Goal: Complete application form

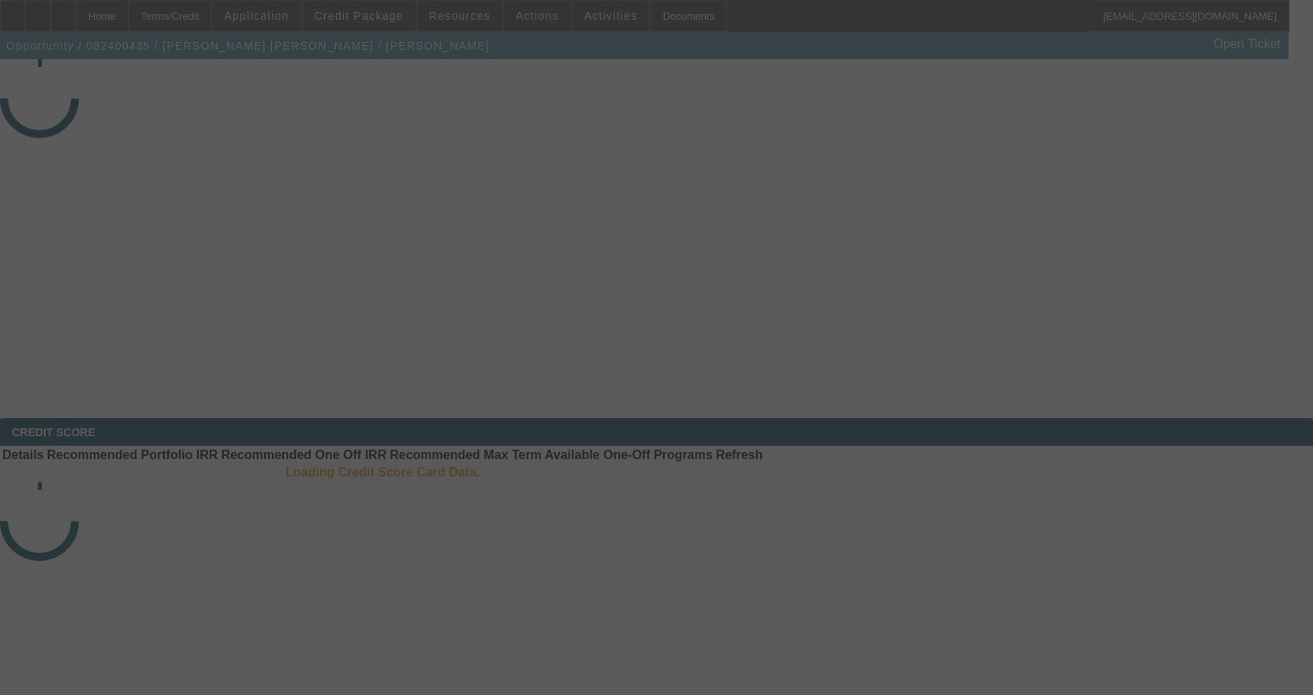
select select "3"
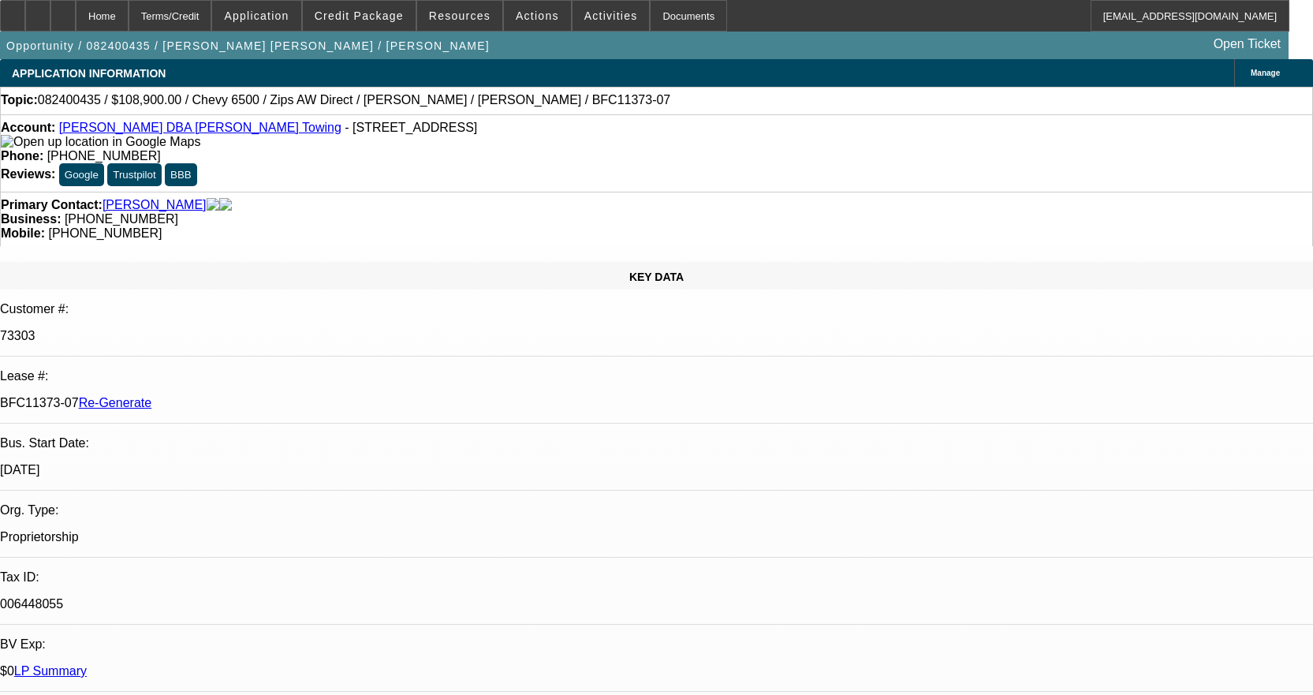
select select "0"
select select "2"
select select "0"
select select "6"
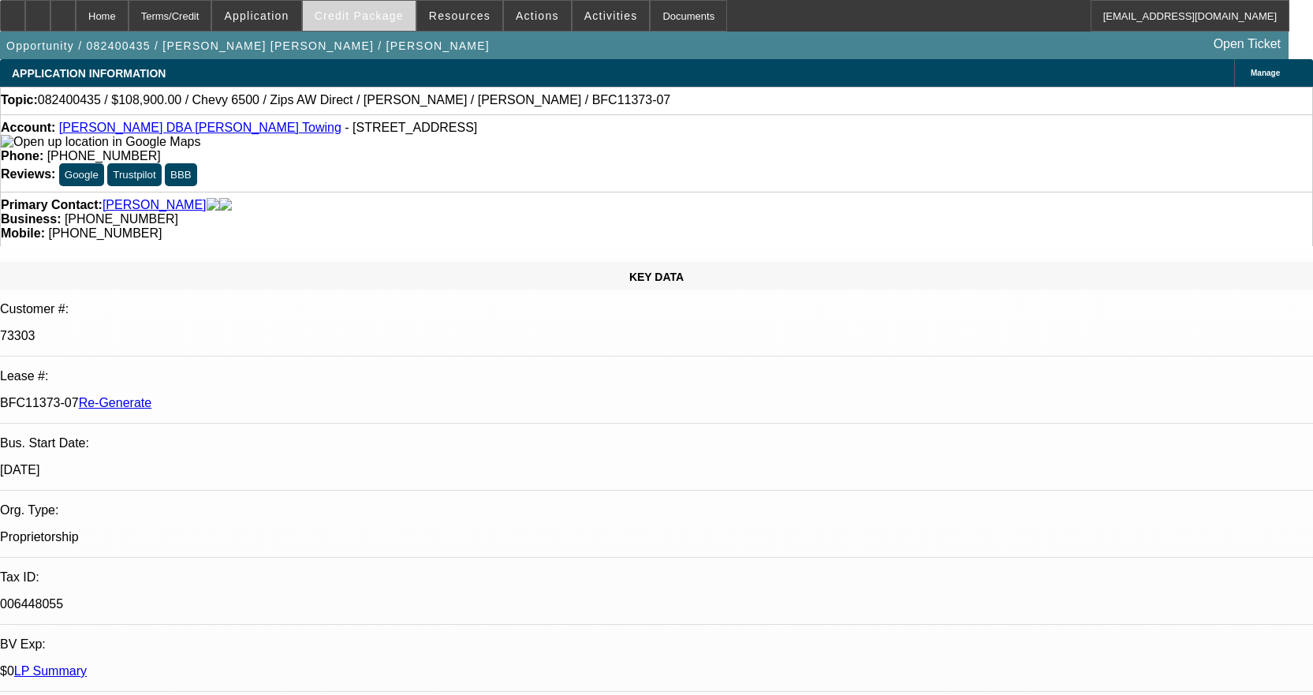
click at [375, 12] on span "Credit Package" at bounding box center [359, 15] width 89 height 13
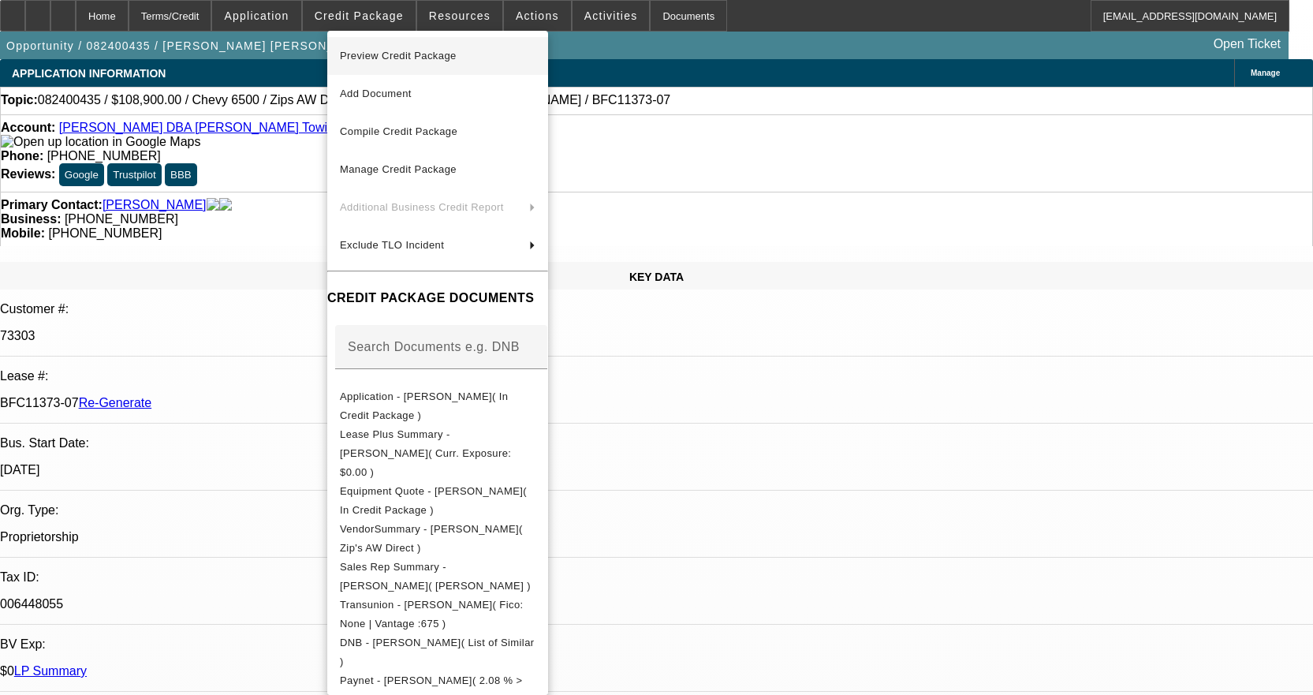
click at [386, 47] on span "Preview Credit Package" at bounding box center [438, 56] width 196 height 19
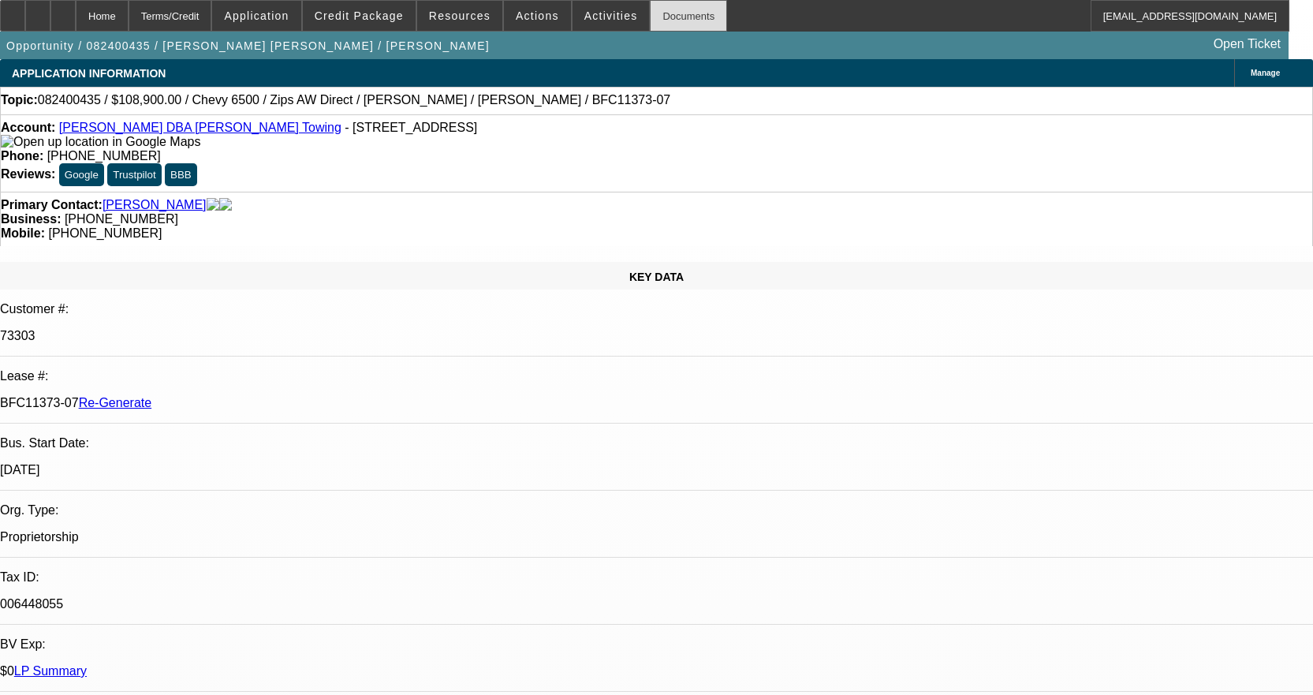
click at [661, 15] on div "Documents" at bounding box center [688, 16] width 77 height 32
click at [669, 21] on div "Documents" at bounding box center [688, 16] width 77 height 32
click at [572, 14] on span at bounding box center [610, 16] width 77 height 38
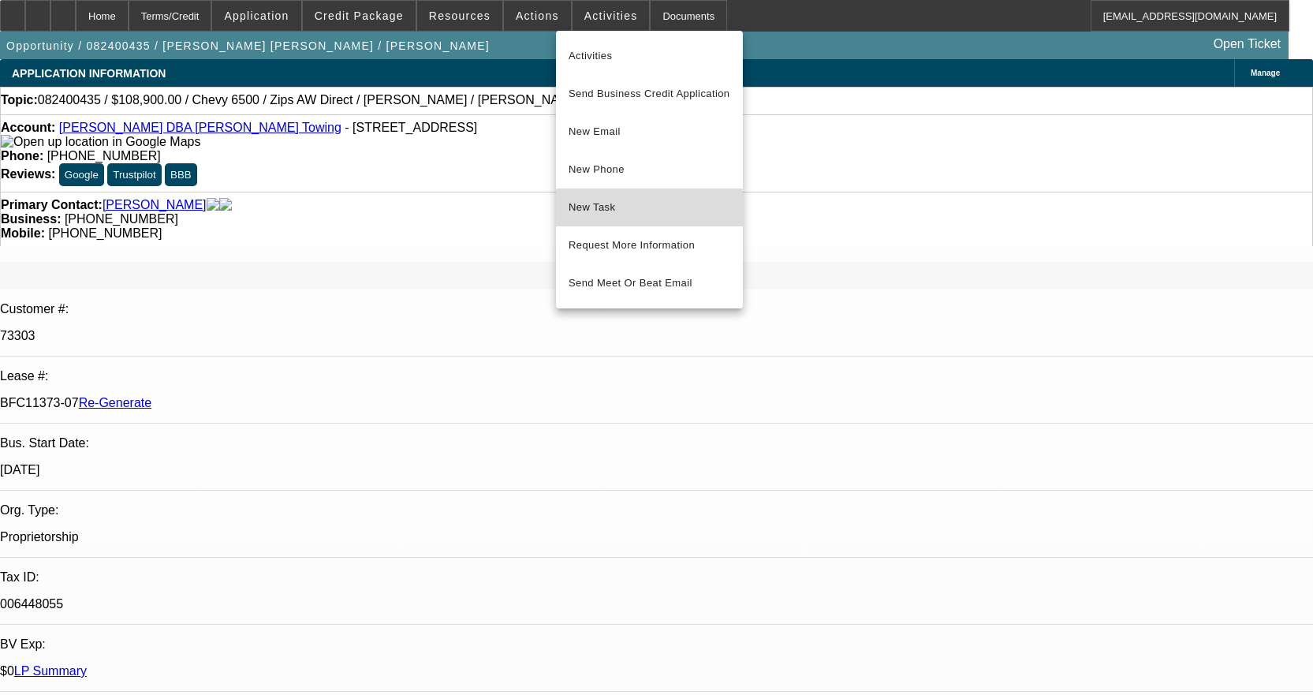
click at [610, 212] on span "New Task" at bounding box center [650, 207] width 162 height 19
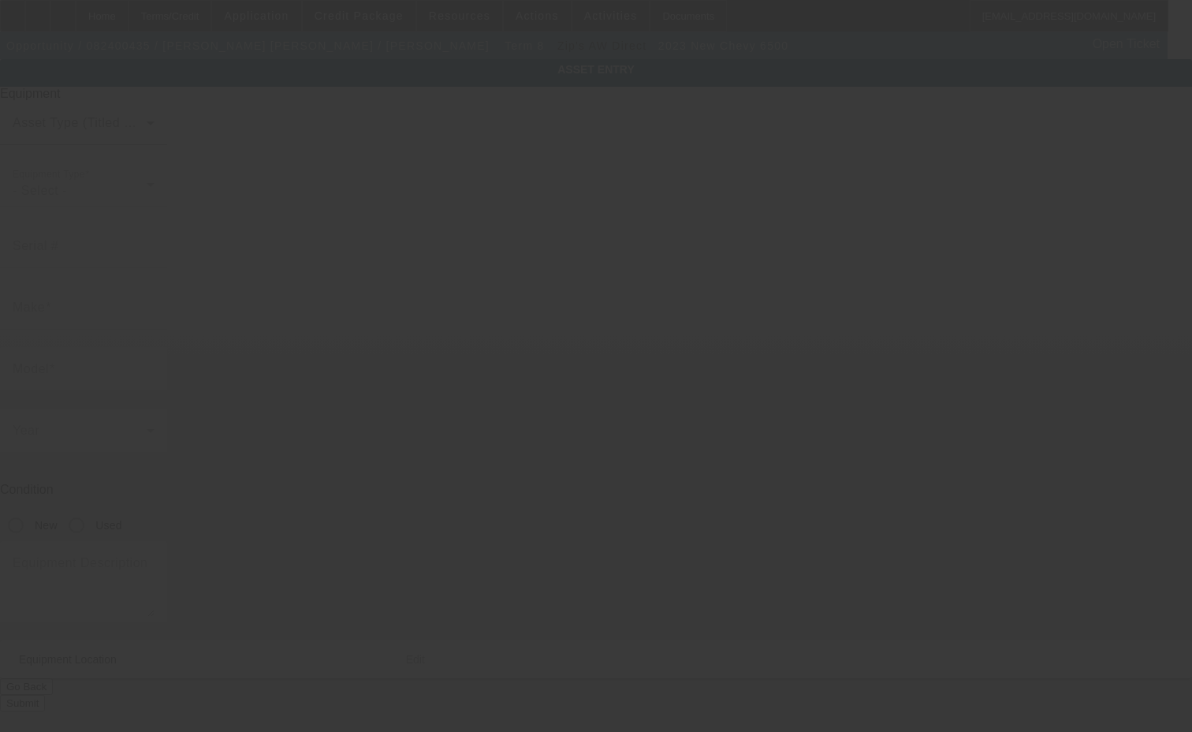
type input "[US_VEHICLE_IDENTIFICATION_NUMBER]"
type input "chevy"
type input "6500"
radio input "true"
type textarea "with"
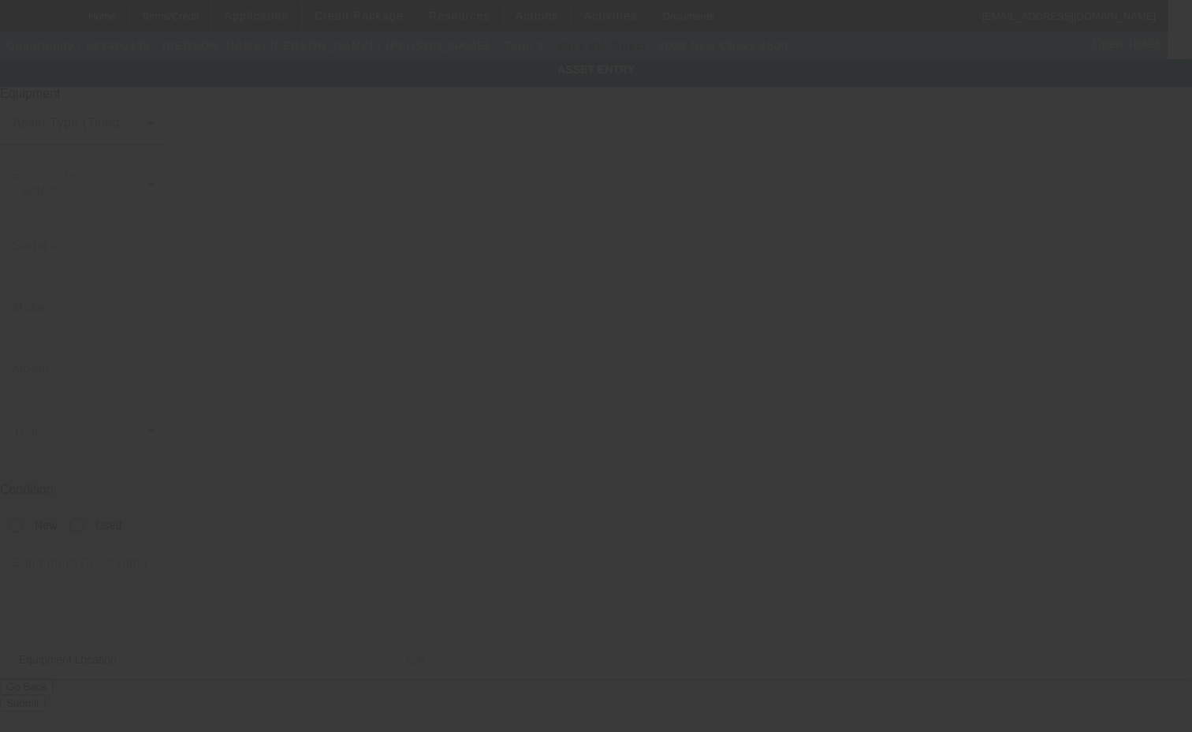
type input "[STREET_ADDRESS]"
type input "[GEOGRAPHIC_DATA]"
type input "04619"
type input "[US_STATE]"
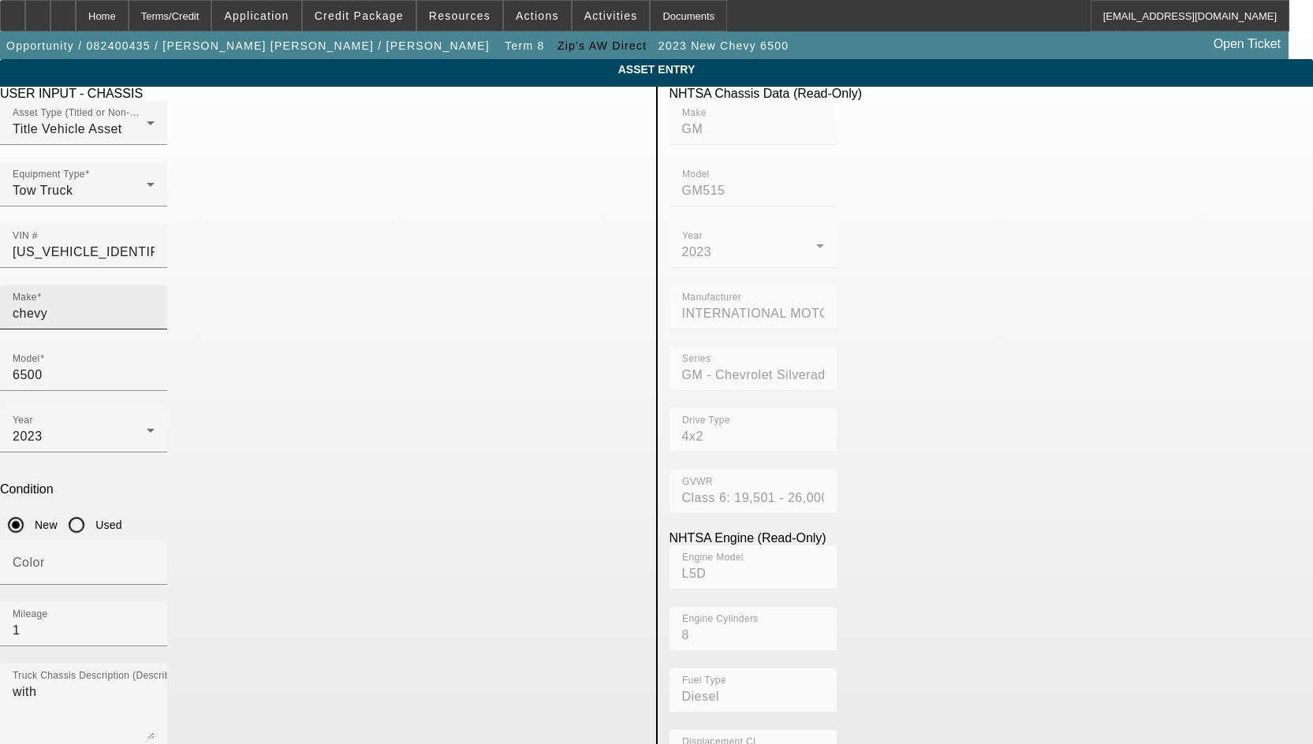
click at [155, 304] on input "chevy" at bounding box center [84, 313] width 142 height 19
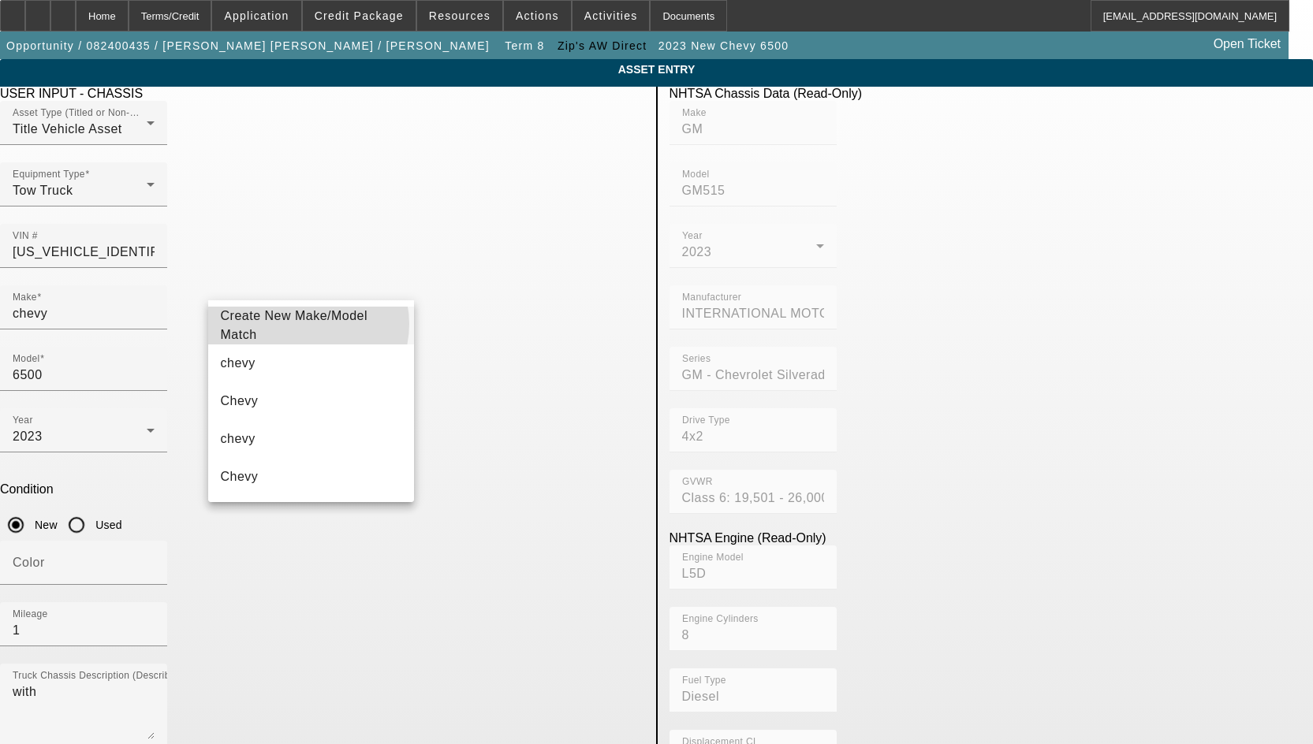
click at [308, 324] on span "Create New Make/Model Match" at bounding box center [294, 325] width 147 height 32
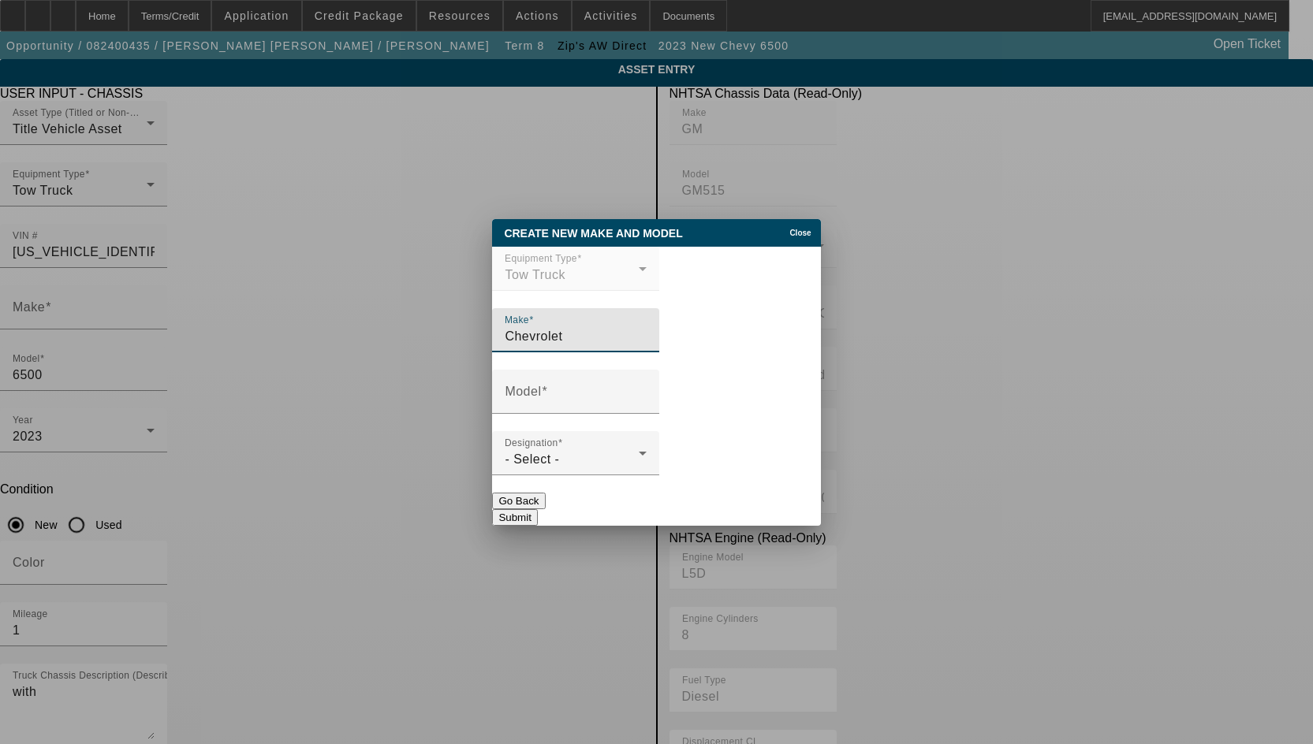
type input "Chevrolet"
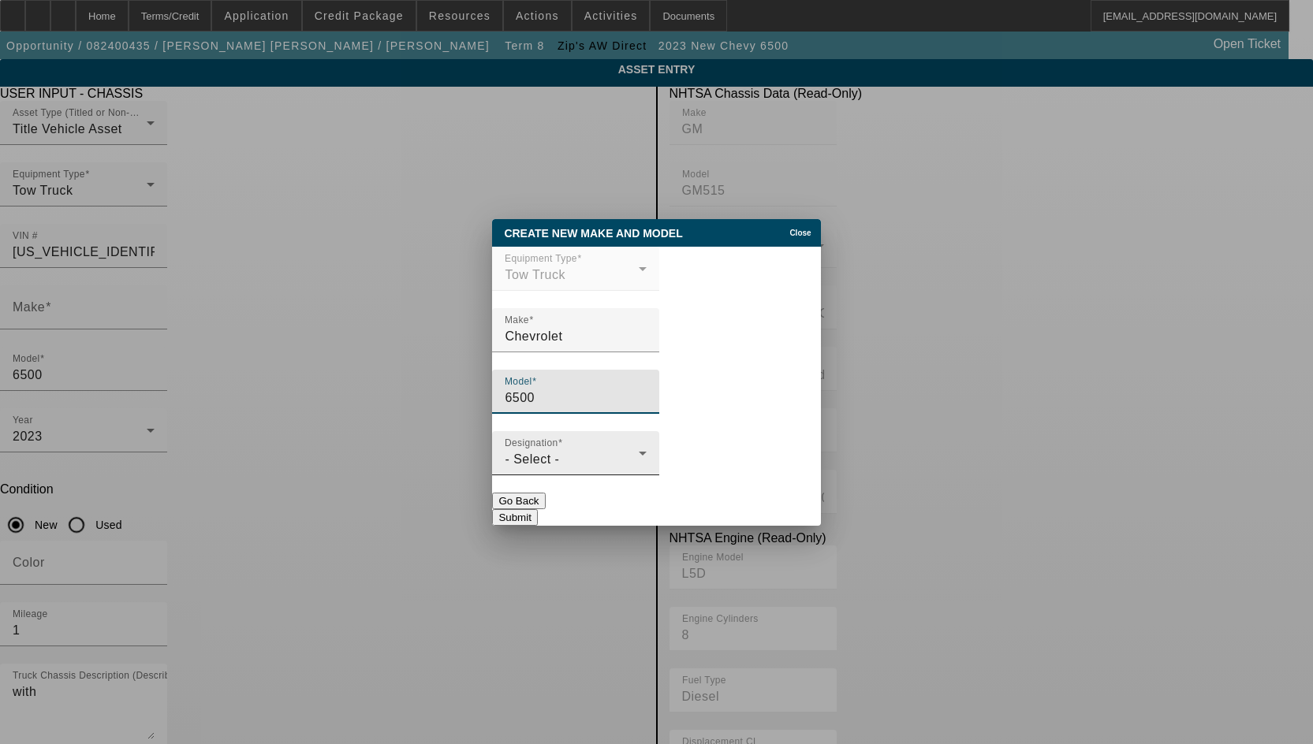
type input "6500"
click at [562, 466] on div "- Select -" at bounding box center [572, 459] width 134 height 19
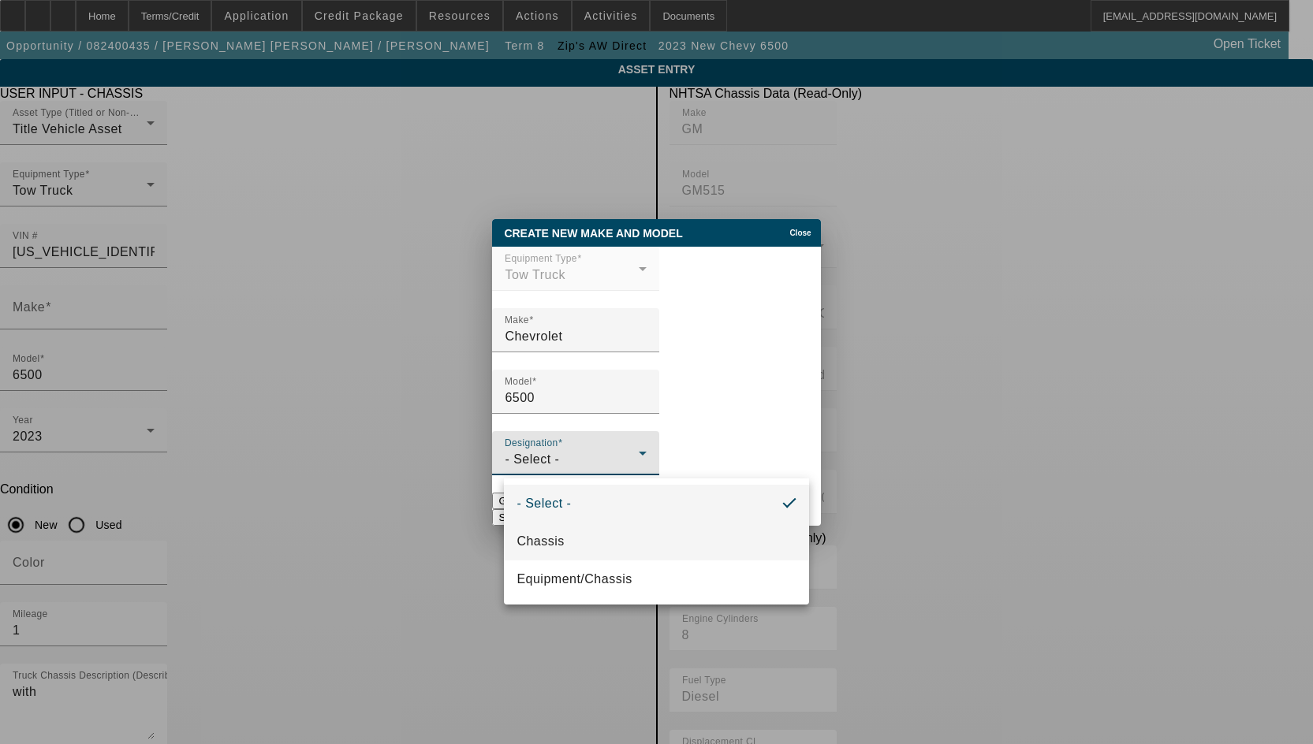
click at [554, 532] on span "Chassis" at bounding box center [539, 541] width 47 height 19
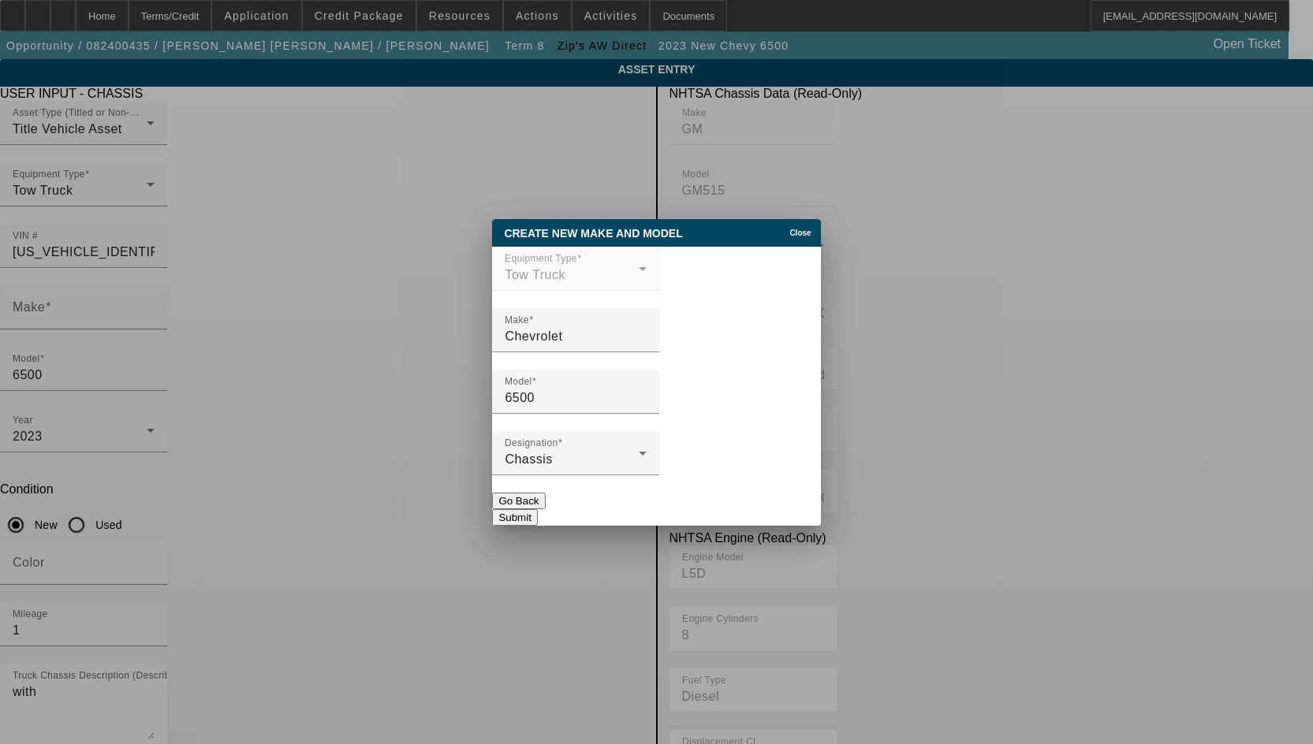
drag, startPoint x: 771, startPoint y: 514, endPoint x: 524, endPoint y: 517, distance: 247.6
click at [537, 514] on button "Submit" at bounding box center [514, 517] width 45 height 17
type input "Chevrolet"
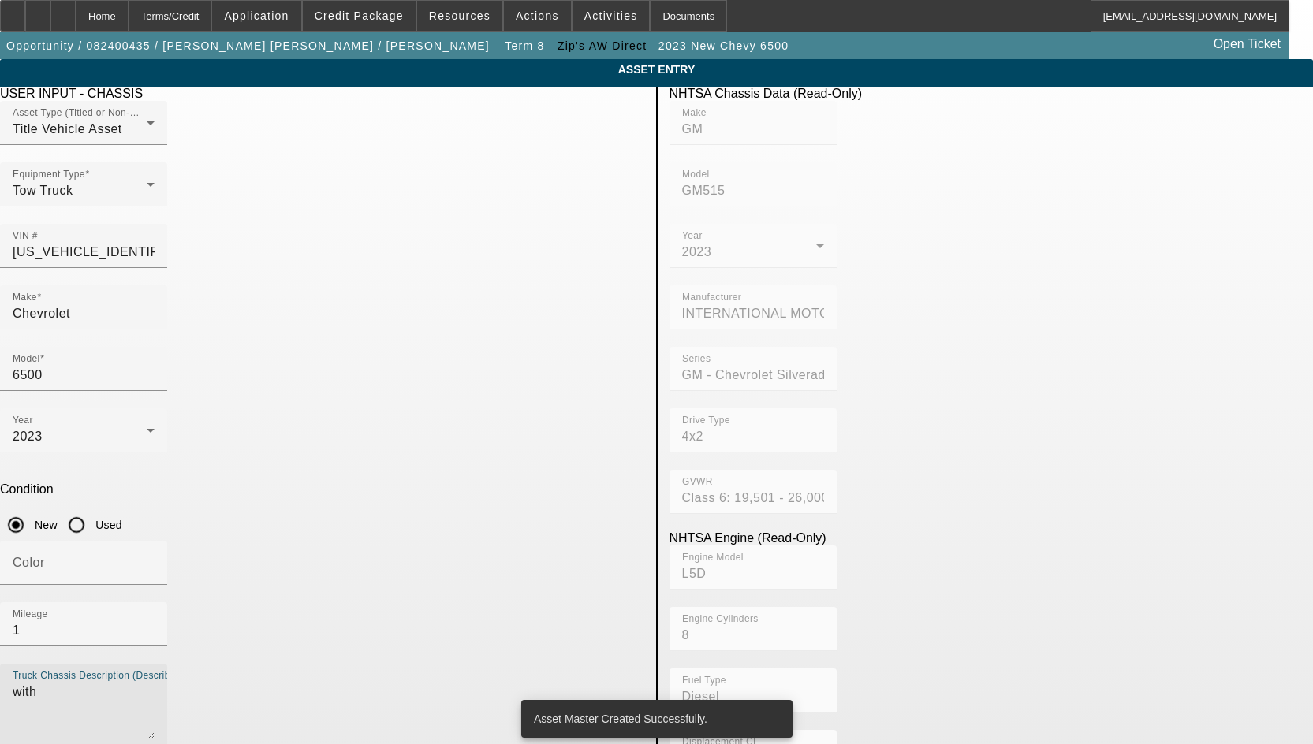
drag, startPoint x: 264, startPoint y: 471, endPoint x: 136, endPoint y: 485, distance: 128.5
click at [141, 487] on app-asset-collateral-manage "ASSET ENTRY Delete asset USER INPUT - CHASSIS Asset Type (Titled or Non-Titled)…" at bounding box center [656, 672] width 1313 height 1227
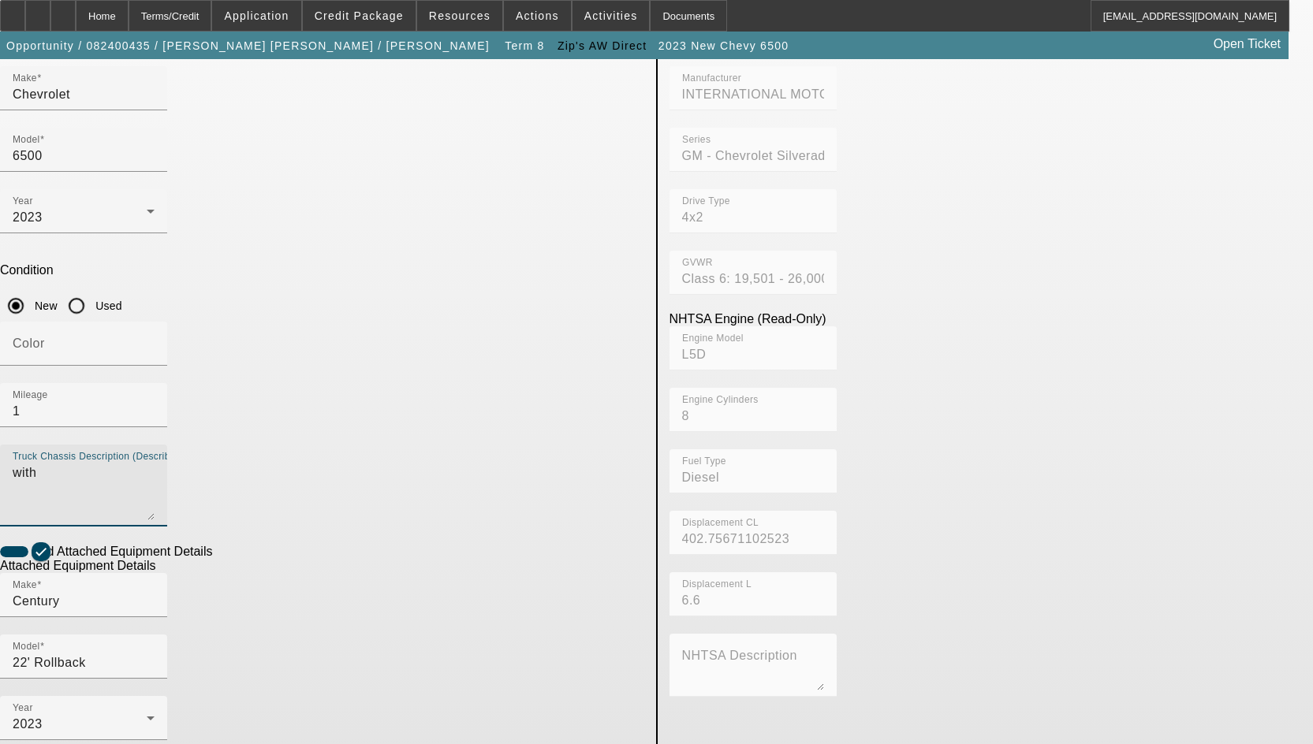
scroll to position [237, 0]
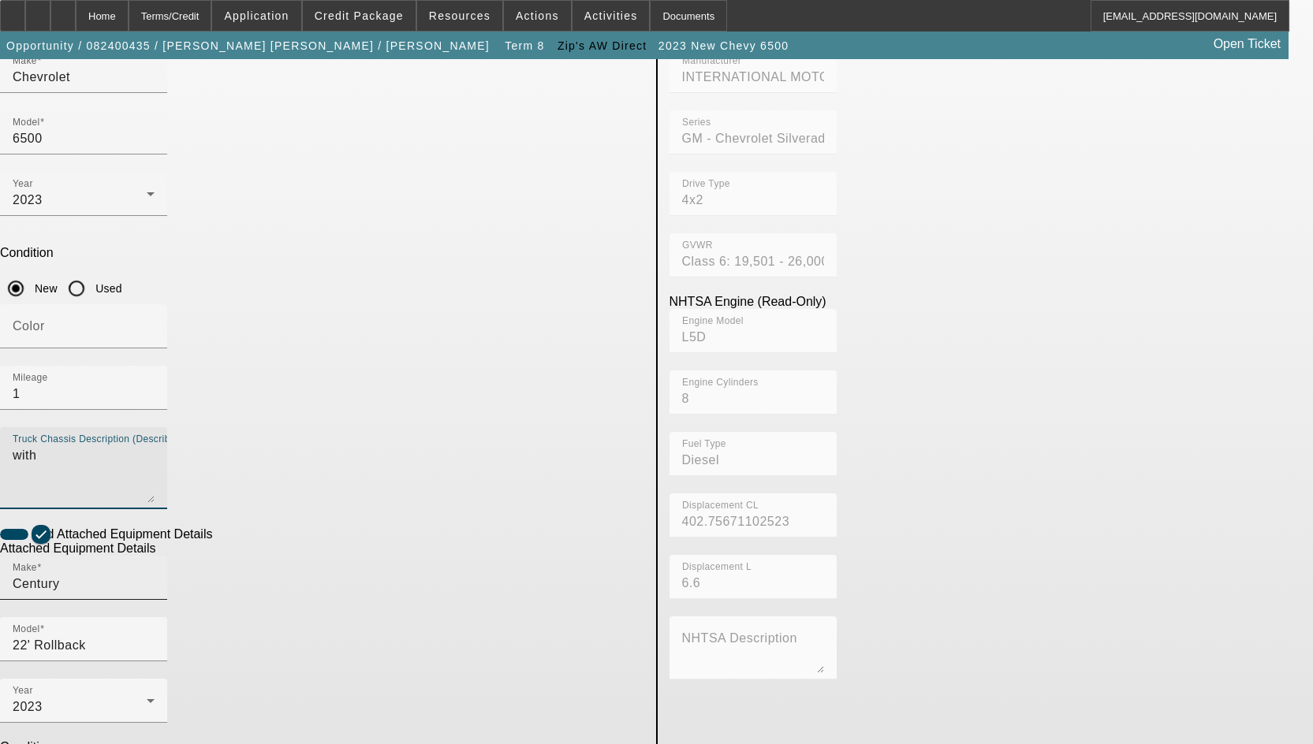
type textarea "with"
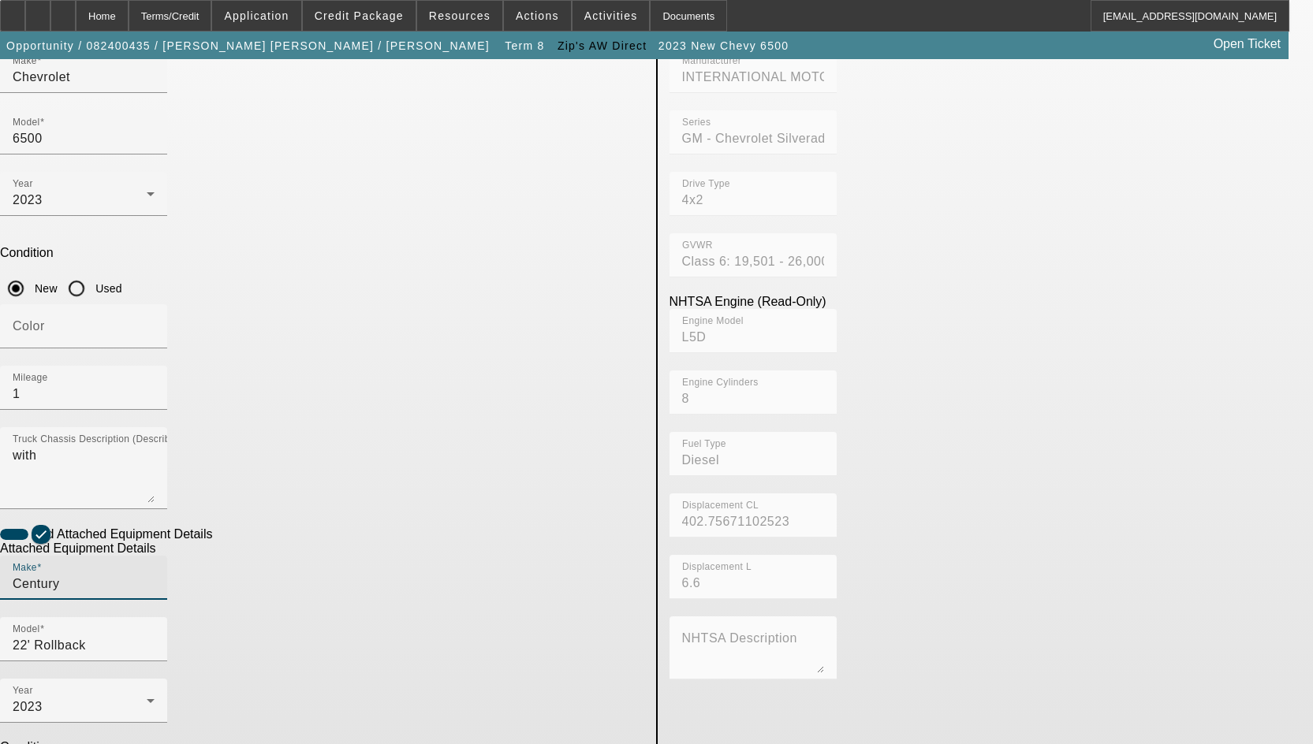
click at [155, 575] on input "Century" at bounding box center [84, 584] width 142 height 19
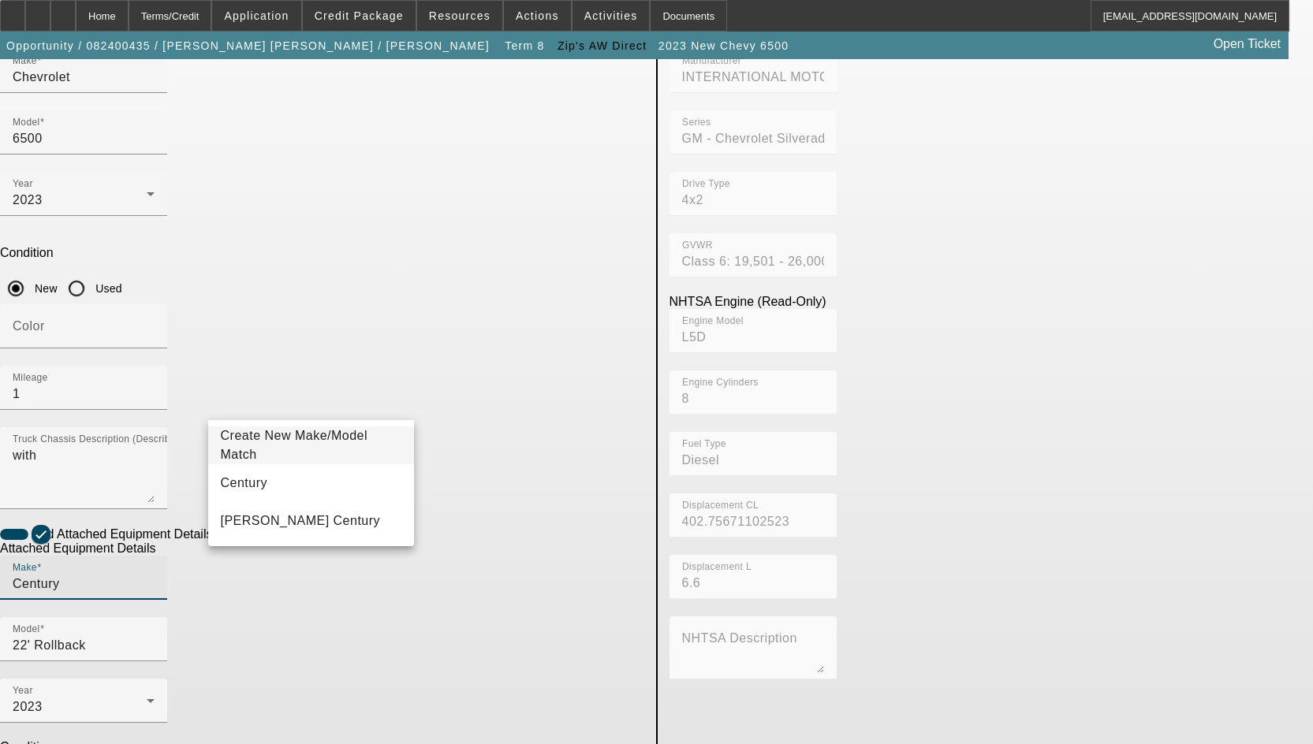
click at [349, 448] on span "Create New Make/Model Match" at bounding box center [294, 445] width 147 height 32
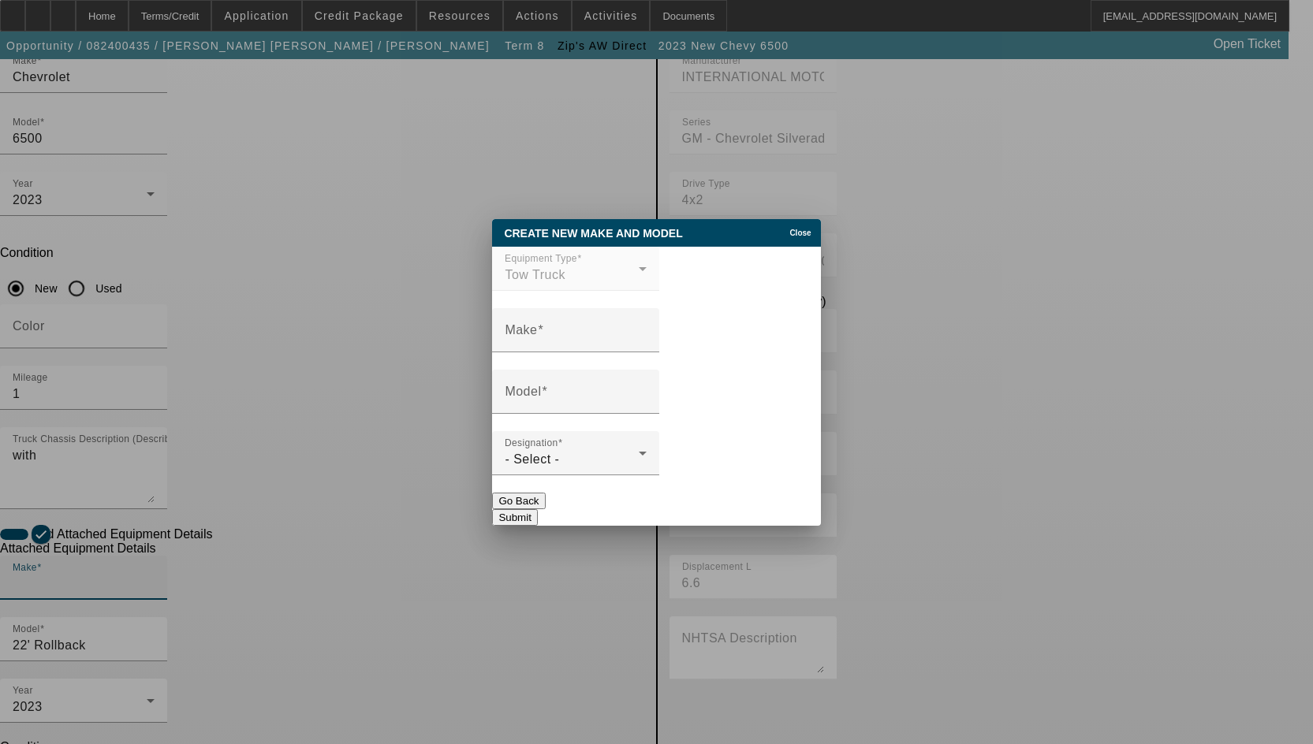
scroll to position [0, 0]
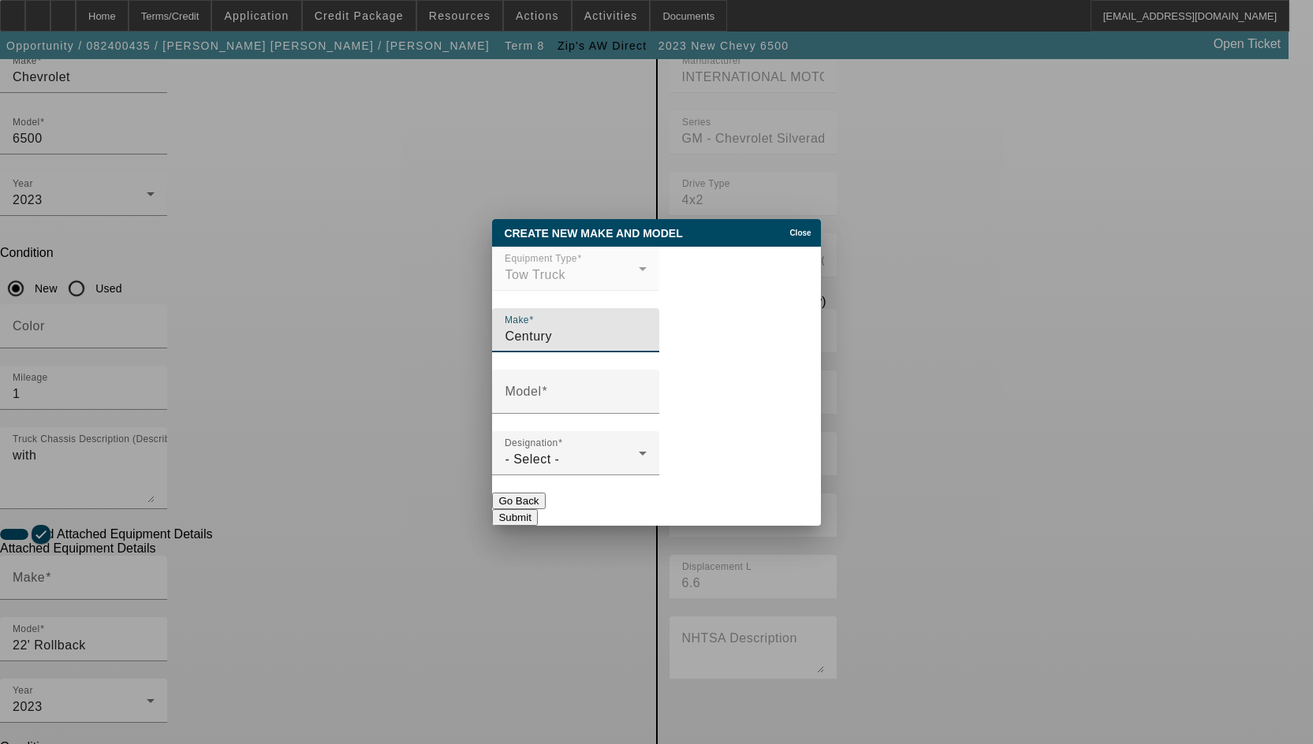
type input "Century"
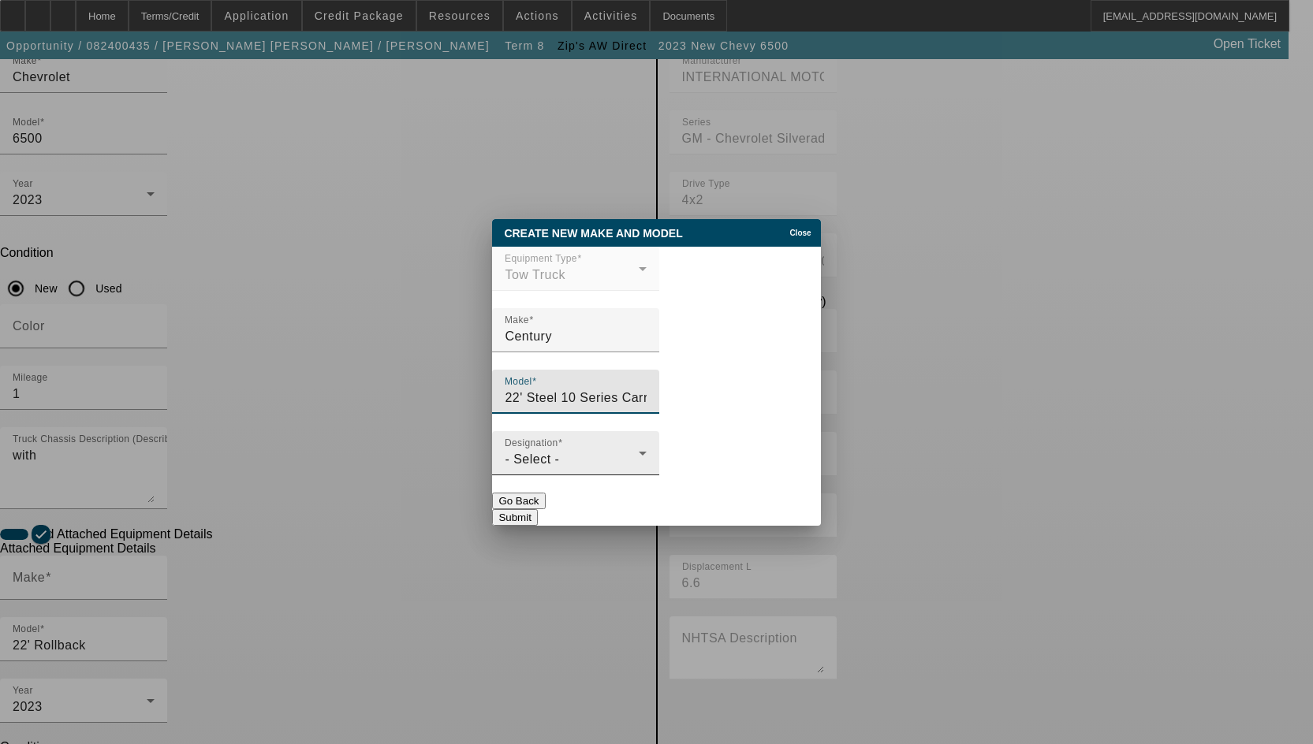
type input "22' Steel 10 Series Carrier"
click at [534, 460] on span "- Select -" at bounding box center [532, 459] width 54 height 13
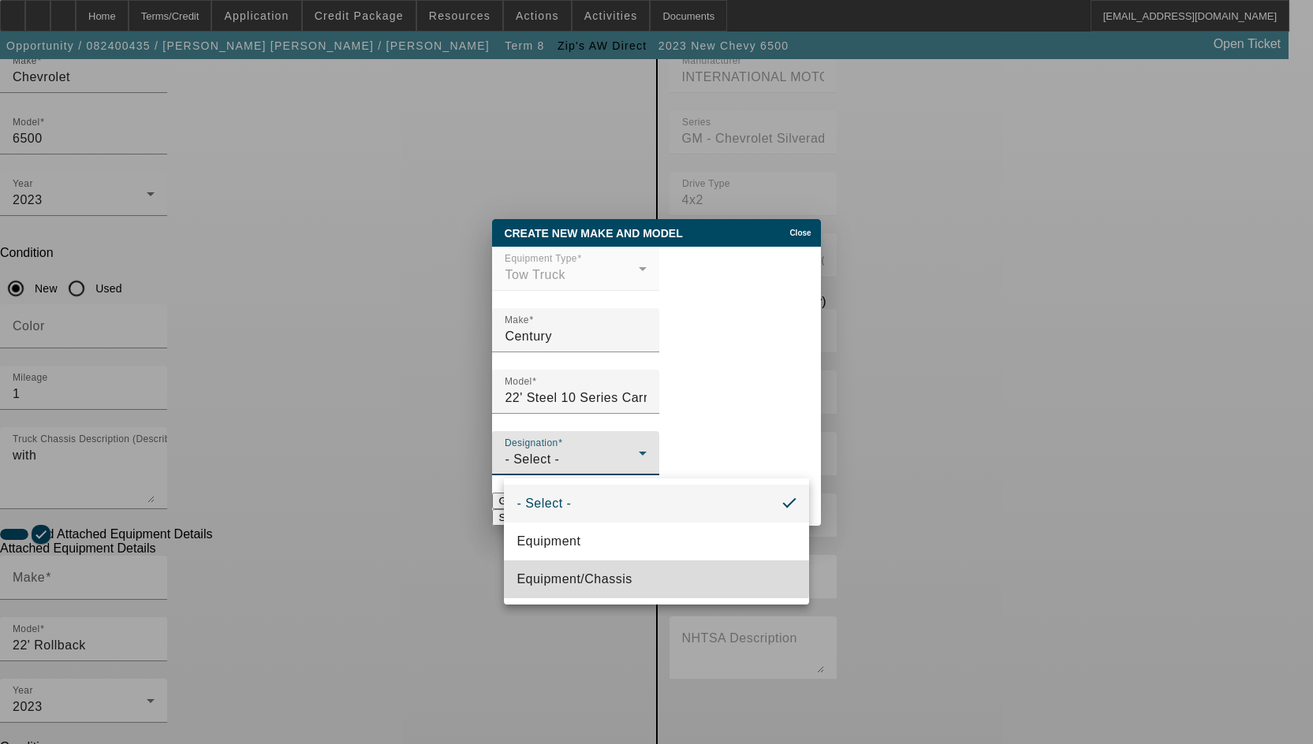
click at [546, 573] on span "Equipment/Chassis" at bounding box center [573, 579] width 115 height 19
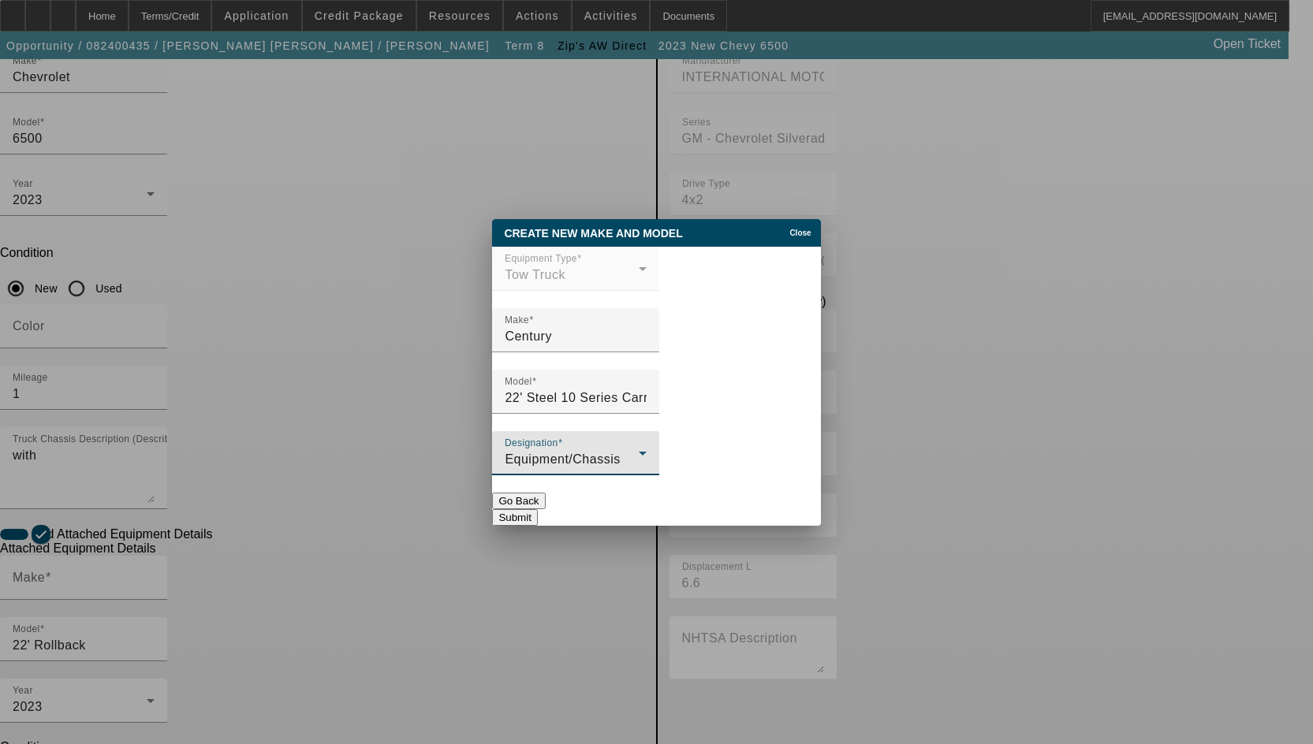
click at [537, 509] on button "Submit" at bounding box center [514, 517] width 45 height 17
type input "Century"
type input "22' Steel 10 Series Carrier"
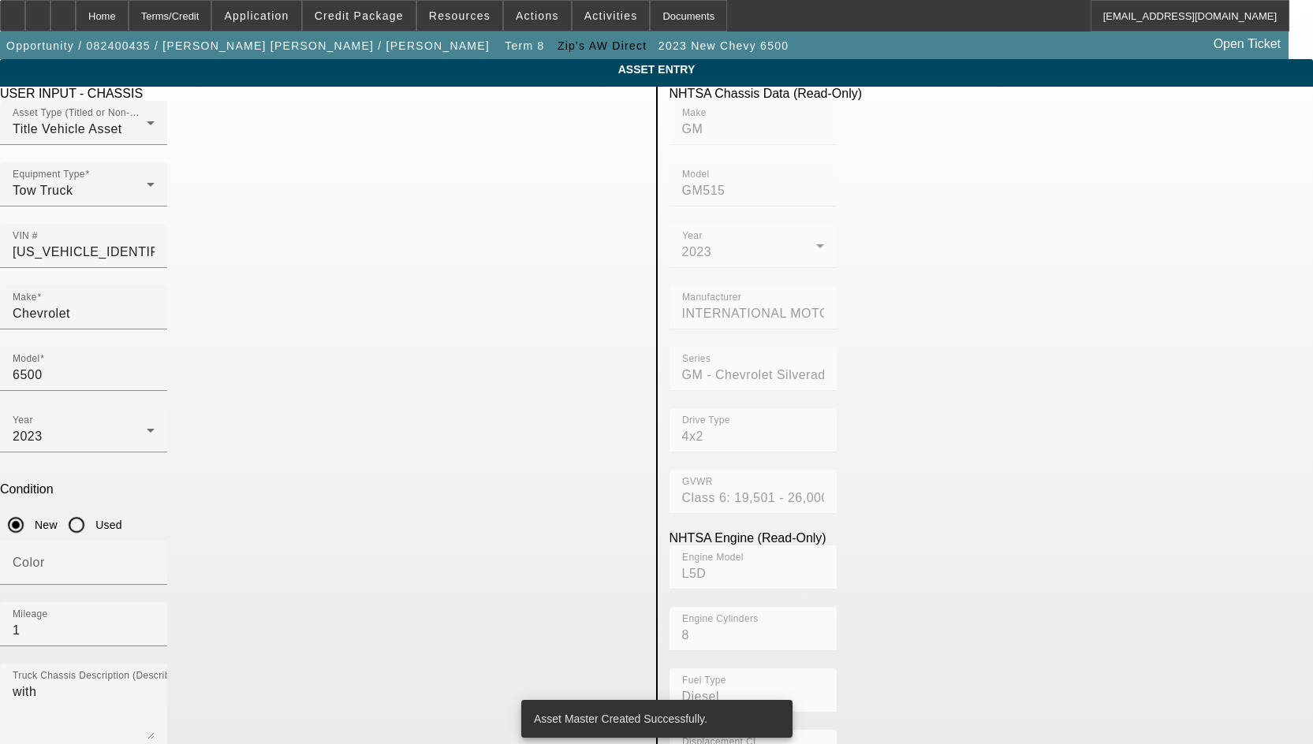
scroll to position [237, 0]
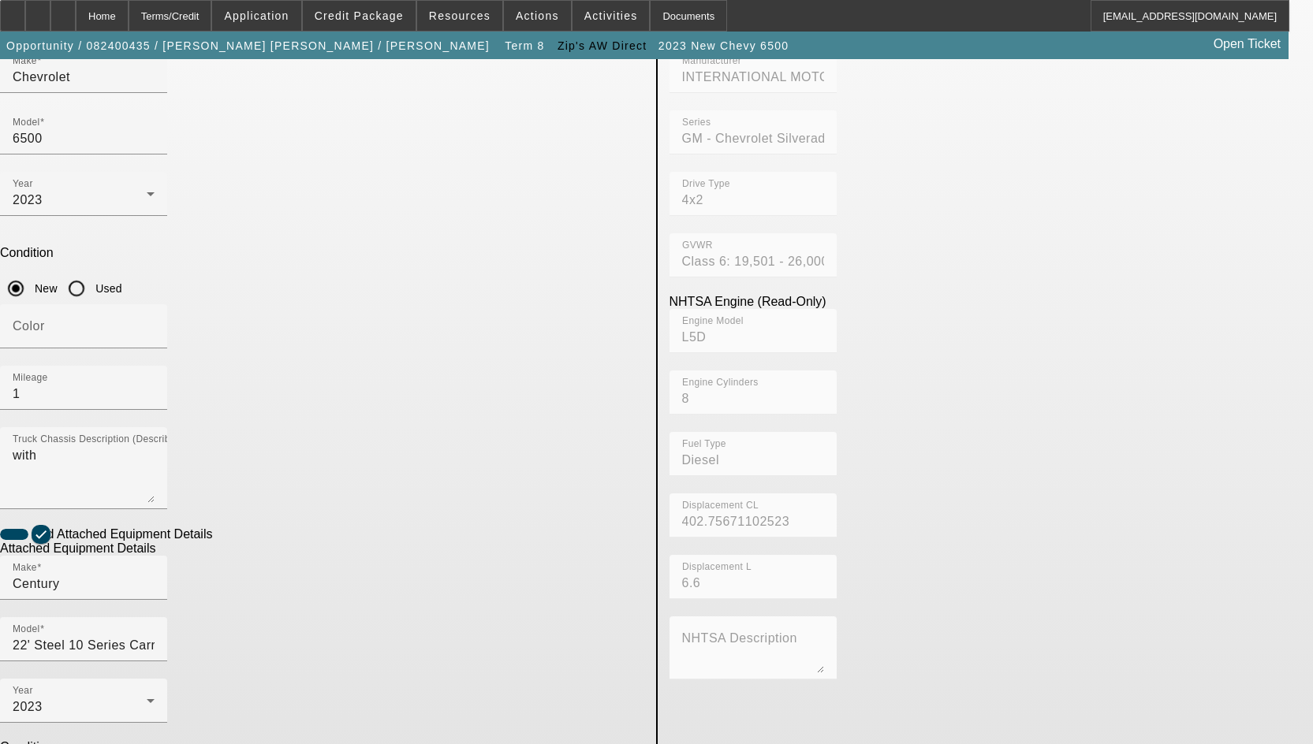
type input "ST10C2L248486"
drag, startPoint x: 270, startPoint y: 591, endPoint x: 167, endPoint y: 591, distance: 103.3
click at [167, 591] on app-asset-collateral-manage "ASSET ENTRY Delete asset USER INPUT - CHASSIS Asset Type (Titled or Non-Titled)…" at bounding box center [656, 436] width 1313 height 1227
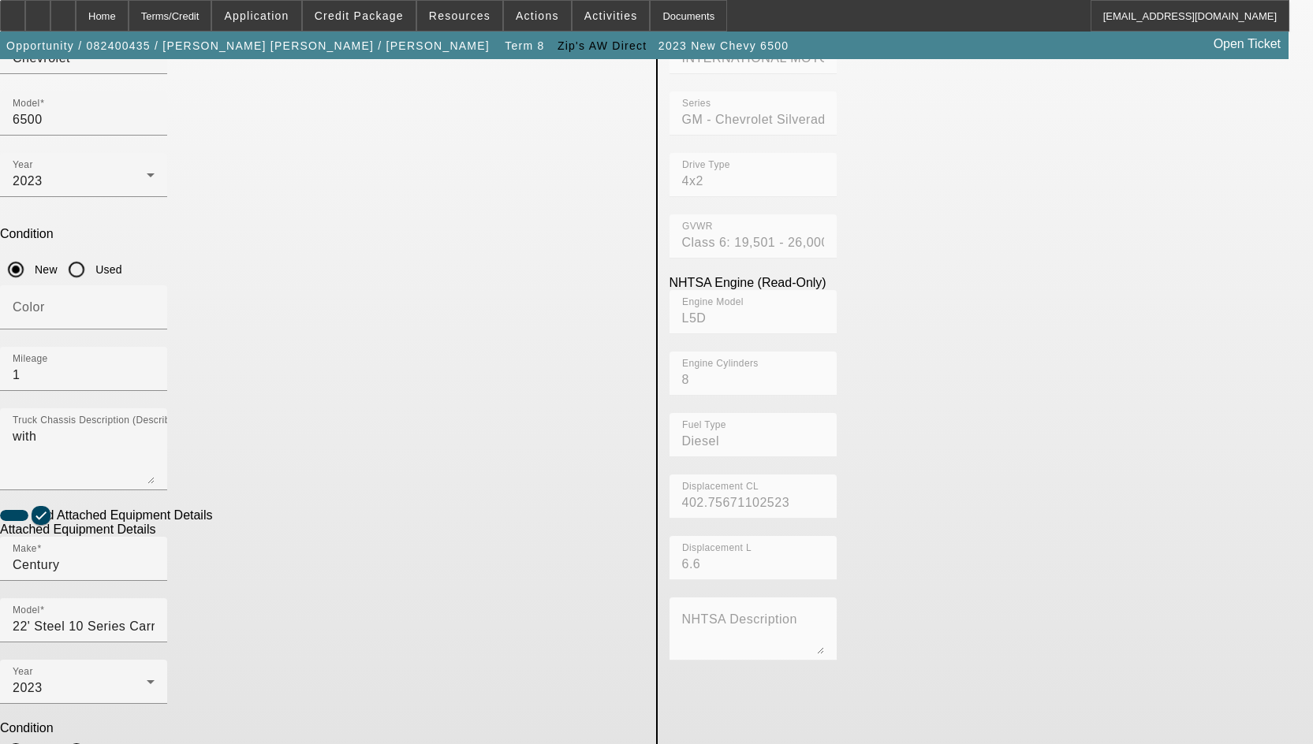
scroll to position [271, 0]
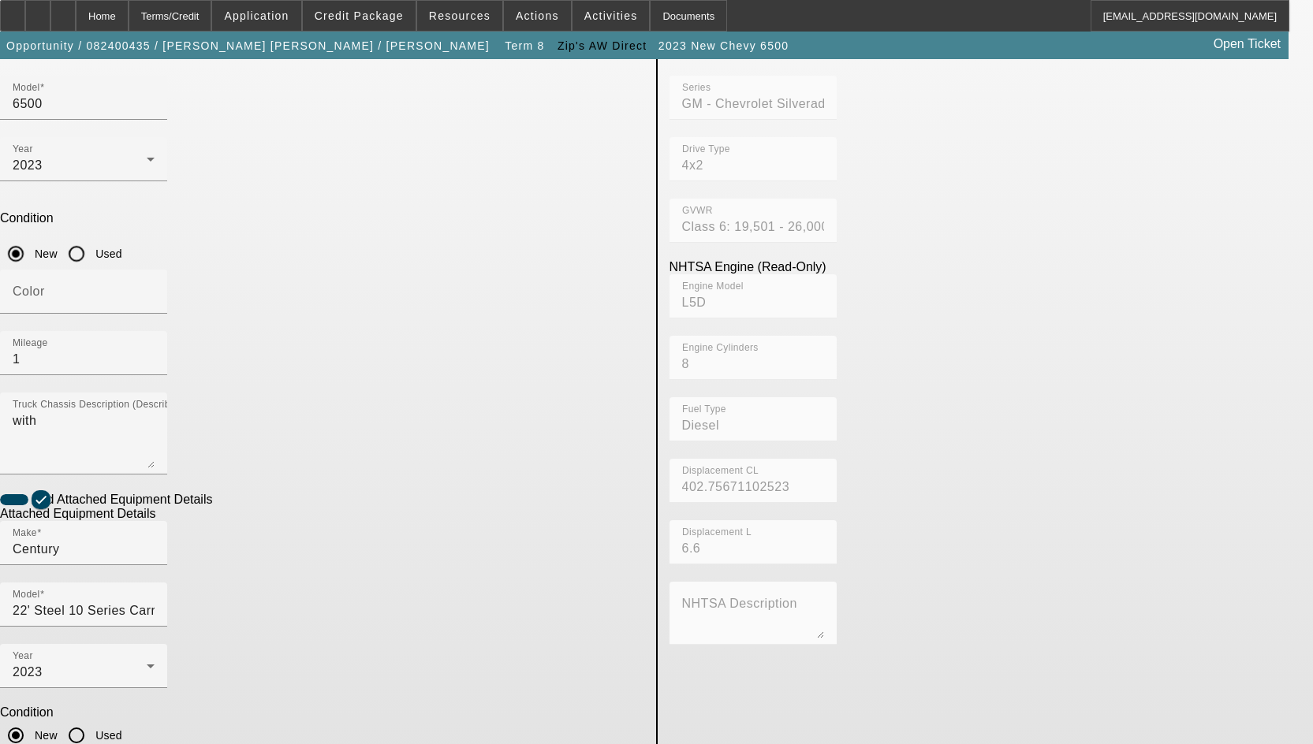
type textarea "includes all accessories, attachments and options"
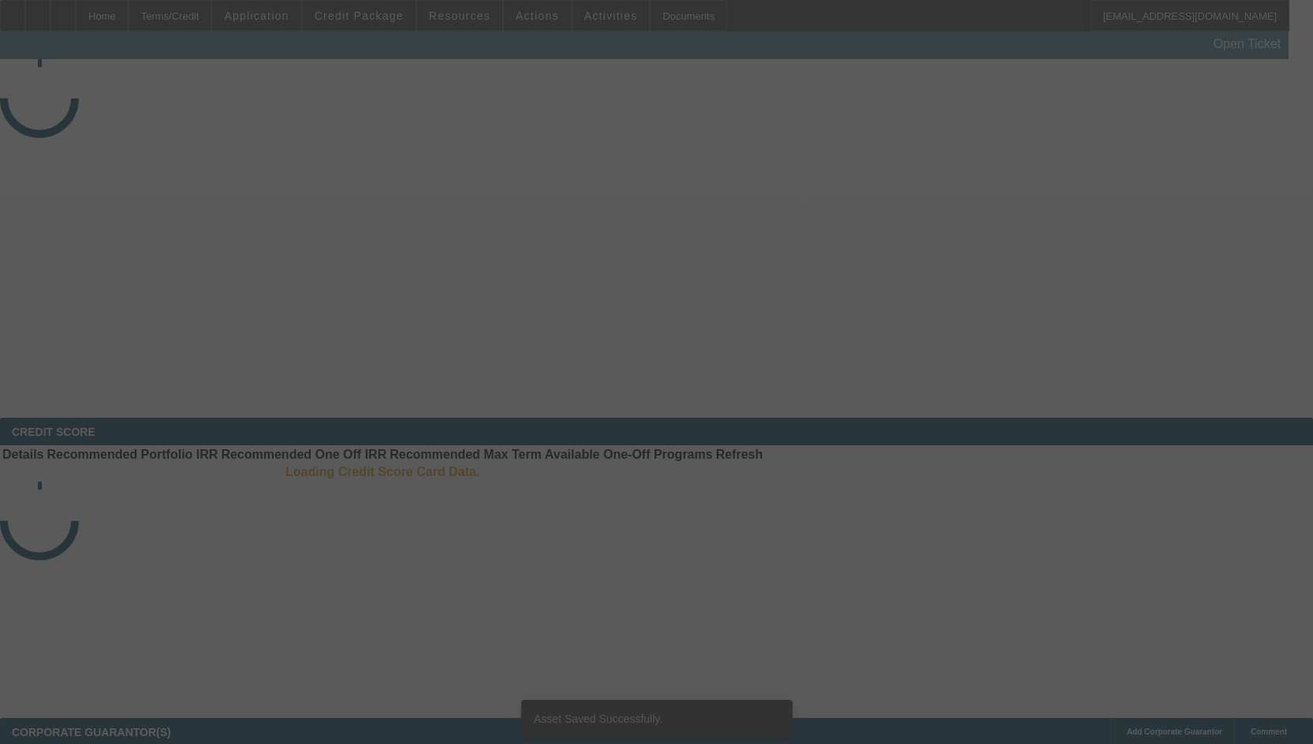
select select "3"
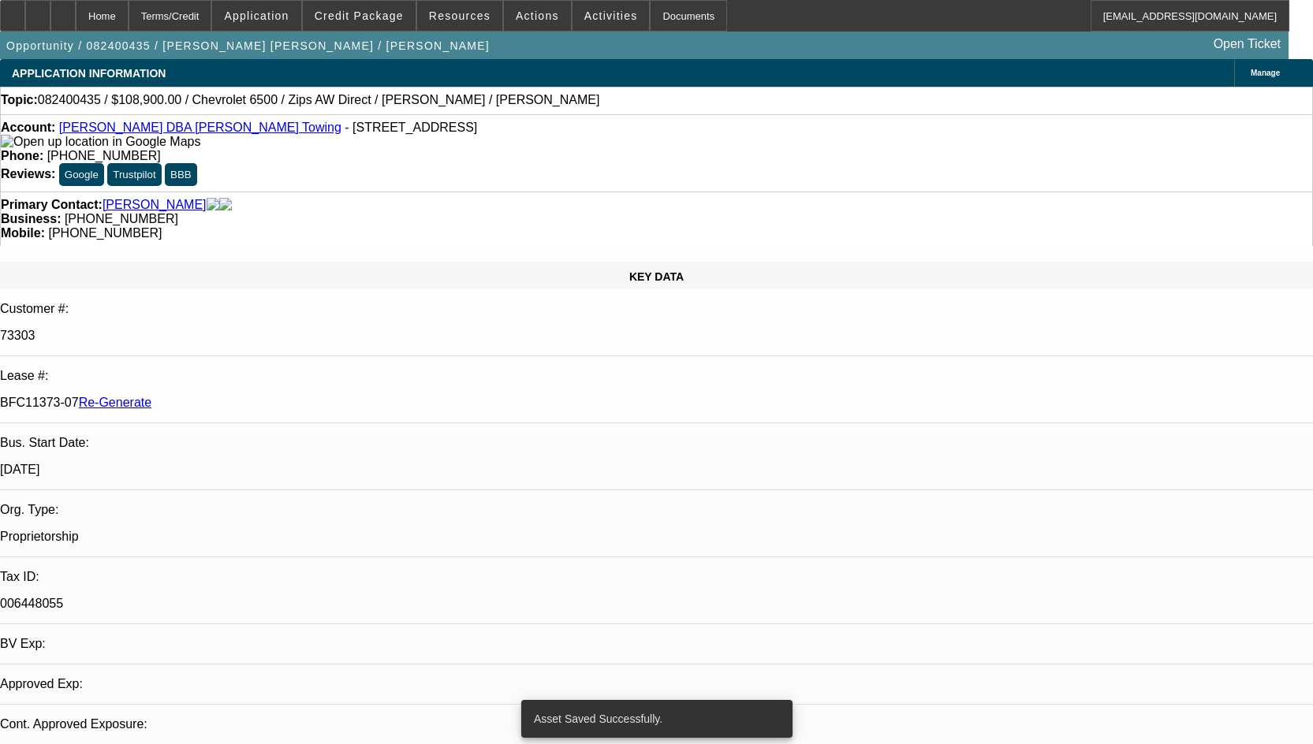
select select "0"
select select "2"
select select "0"
select select "6"
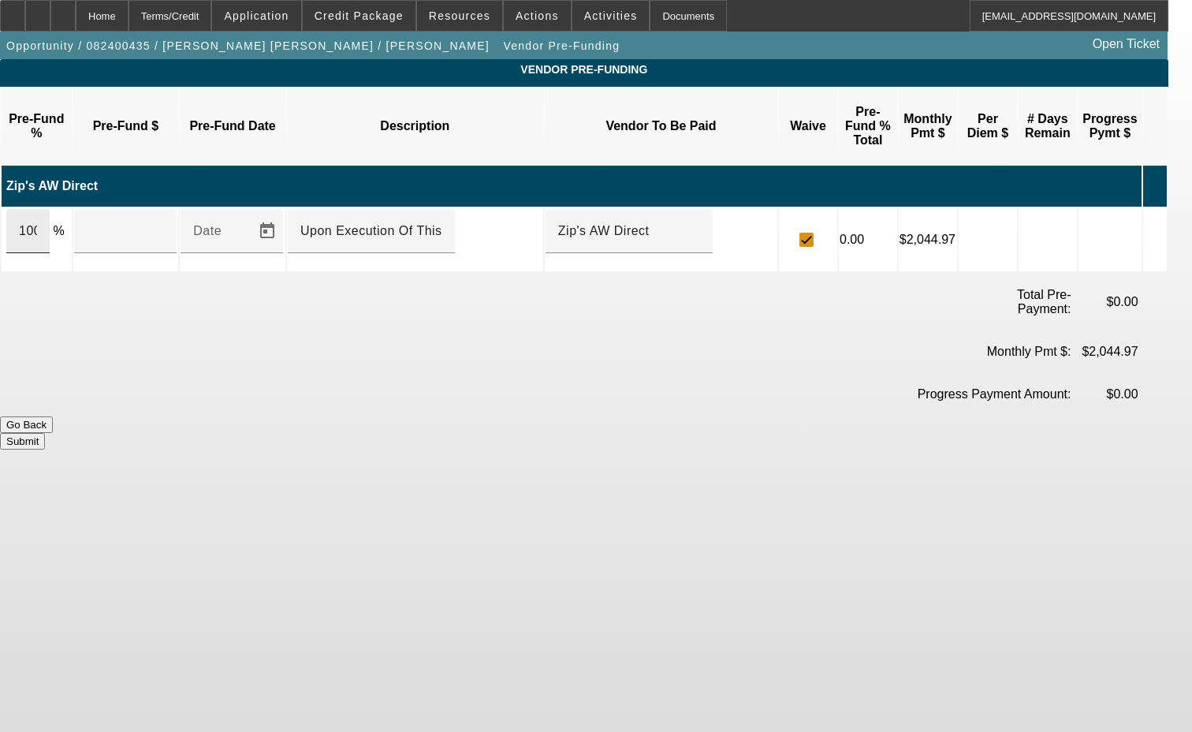
click at [50, 209] on div "100" at bounding box center [27, 231] width 43 height 44
type input "$108,900.00"
click at [352, 222] on input "Upon Execution Of This Agreement" at bounding box center [371, 231] width 142 height 19
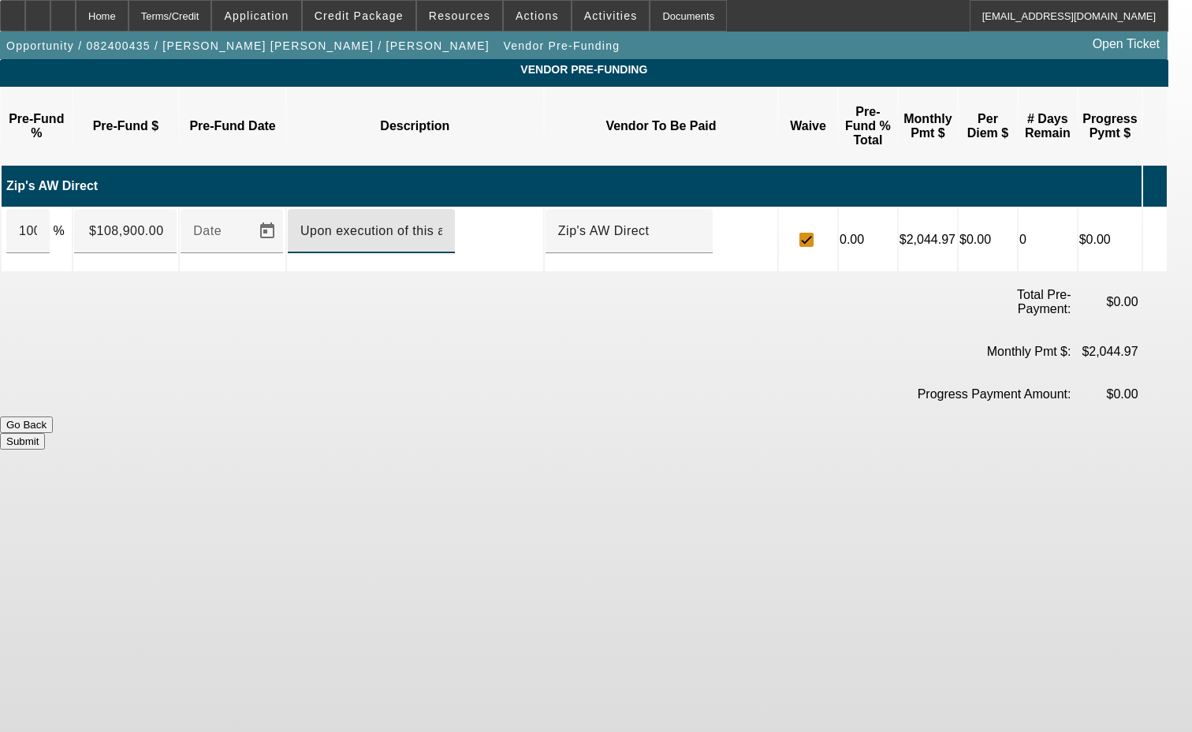
type input "Upon execution of this agreement"
click at [45, 433] on button "Submit" at bounding box center [22, 441] width 45 height 17
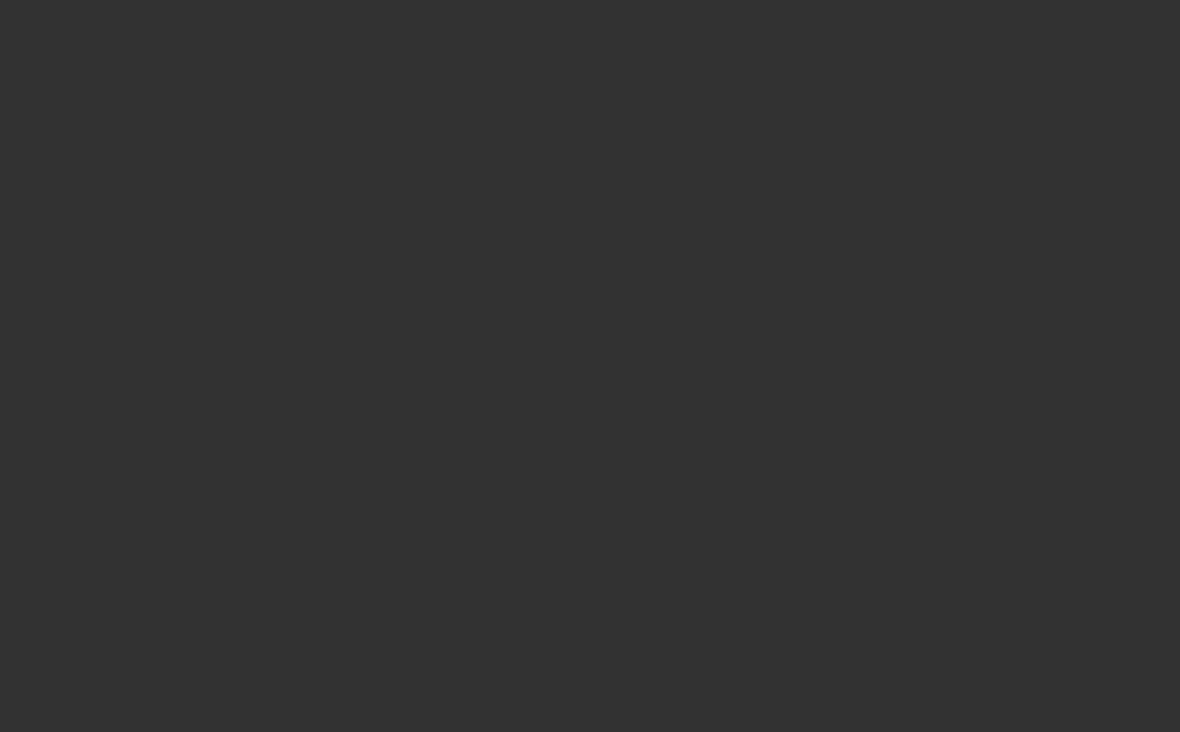
select select "3"
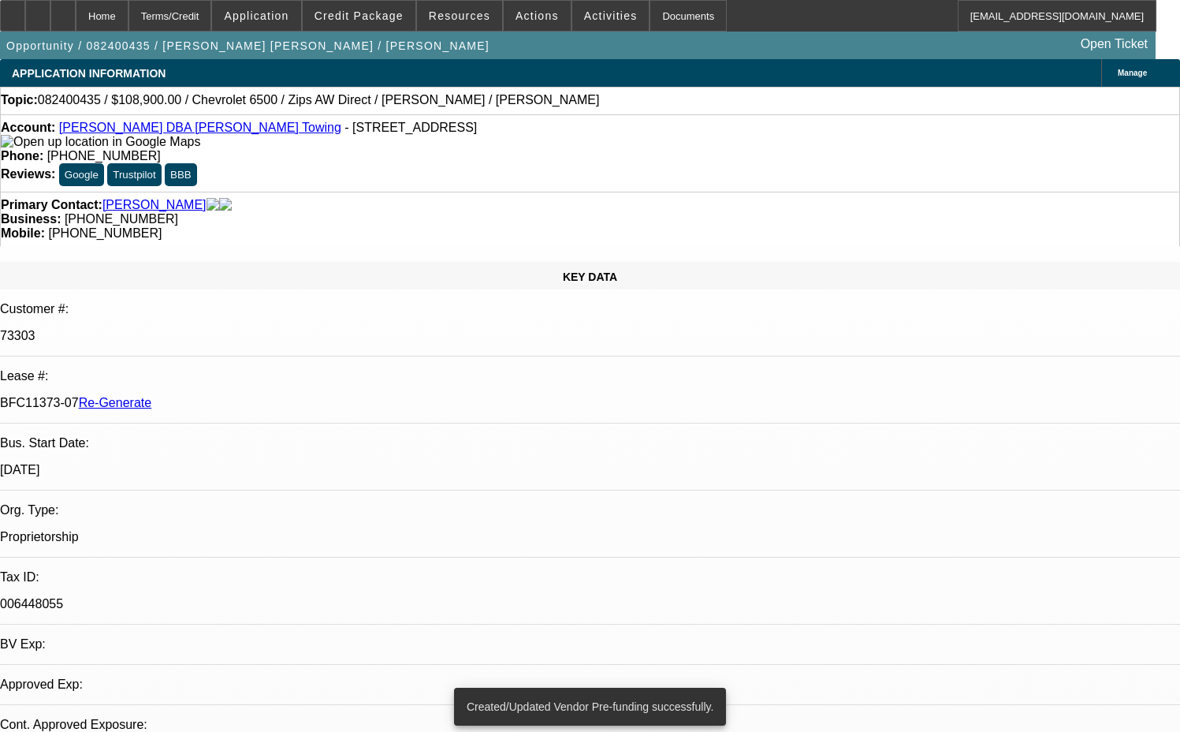
select select "0"
select select "2"
select select "0"
select select "6"
